Goal: Transaction & Acquisition: Purchase product/service

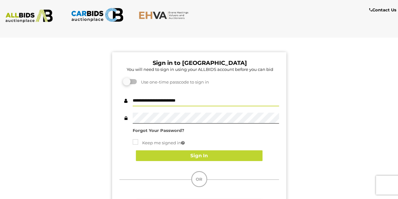
type input "**********"
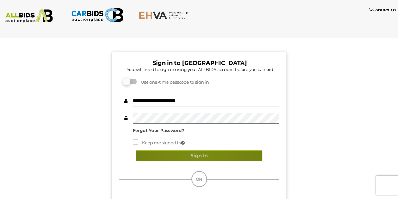
click at [196, 152] on button "Sign In" at bounding box center [199, 156] width 127 height 11
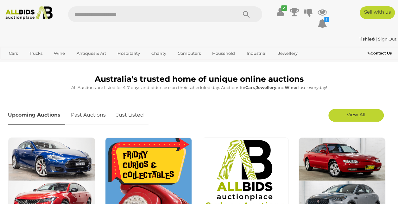
scroll to position [141, 0]
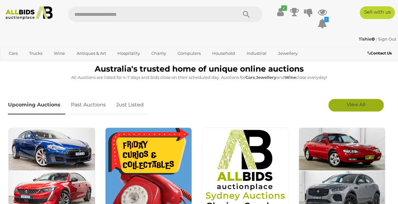
click at [356, 106] on span "View All" at bounding box center [356, 104] width 19 height 6
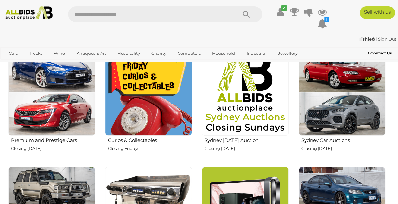
scroll to position [40, 0]
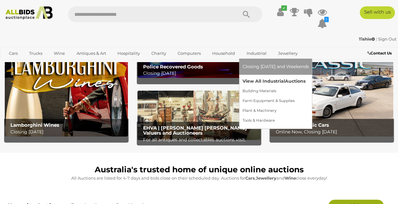
click at [252, 83] on link "View All Industrial Auctions" at bounding box center [275, 81] width 67 height 10
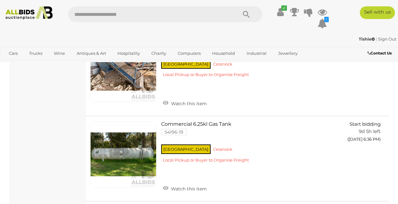
scroll to position [2328, 0]
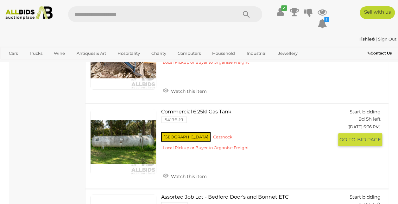
click at [191, 155] on div "NSW Cessnock Local Pickup or Buyer to Organise Freight" at bounding box center [247, 143] width 172 height 24
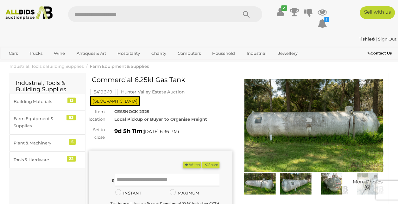
click at [122, 67] on span "Farm Equipment & Supplies" at bounding box center [119, 66] width 59 height 5
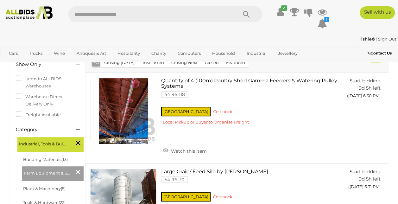
scroll to position [101, 0]
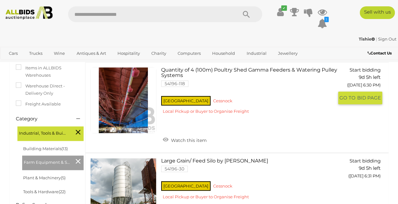
click at [217, 75] on link "Quantity of 4 (100m) Poultry Shed Gamma Feeders & Watering Pulley Systems 54196…" at bounding box center [249, 93] width 167 height 52
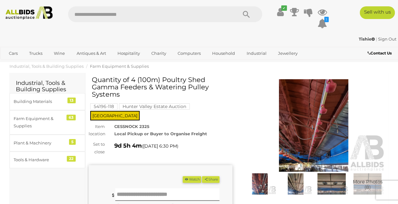
click at [316, 137] on img at bounding box center [314, 125] width 144 height 93
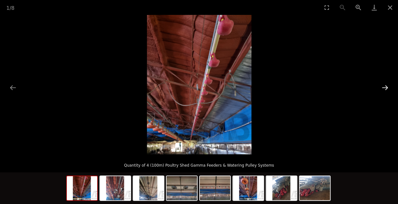
click at [384, 86] on button "Next slide" at bounding box center [385, 87] width 13 height 12
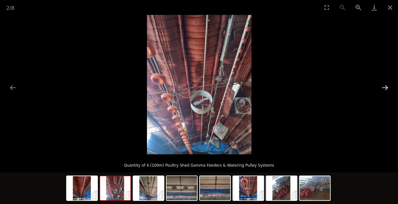
click at [384, 86] on button "Next slide" at bounding box center [385, 87] width 13 height 12
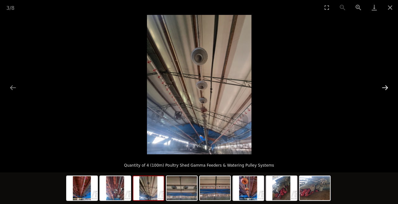
click at [384, 86] on button "Next slide" at bounding box center [385, 87] width 13 height 12
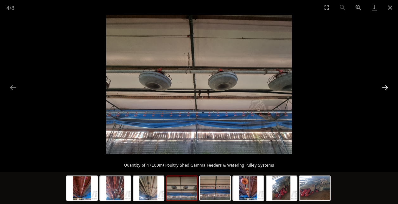
click at [384, 86] on button "Next slide" at bounding box center [385, 87] width 13 height 12
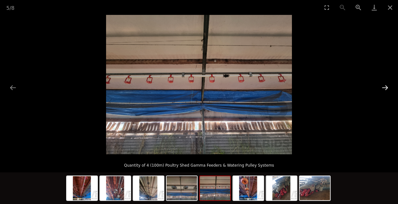
click at [384, 86] on button "Next slide" at bounding box center [385, 87] width 13 height 12
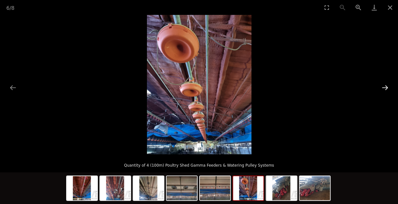
click at [384, 86] on button "Next slide" at bounding box center [385, 87] width 13 height 12
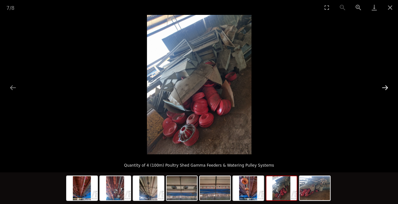
click at [384, 86] on button "Next slide" at bounding box center [385, 87] width 13 height 12
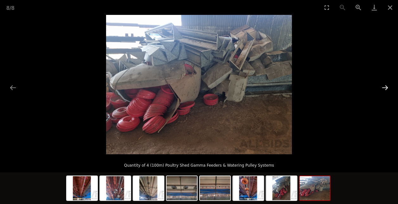
click at [384, 86] on button "Next slide" at bounding box center [385, 87] width 13 height 12
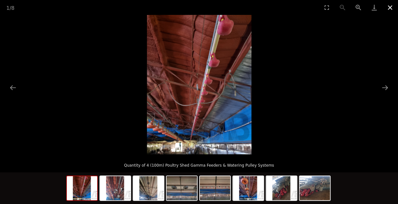
click at [389, 7] on button "Close gallery" at bounding box center [391, 7] width 16 height 15
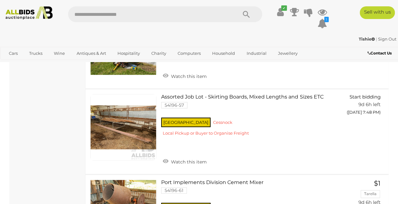
scroll to position [3789, 0]
